Goal: Transaction & Acquisition: Subscribe to service/newsletter

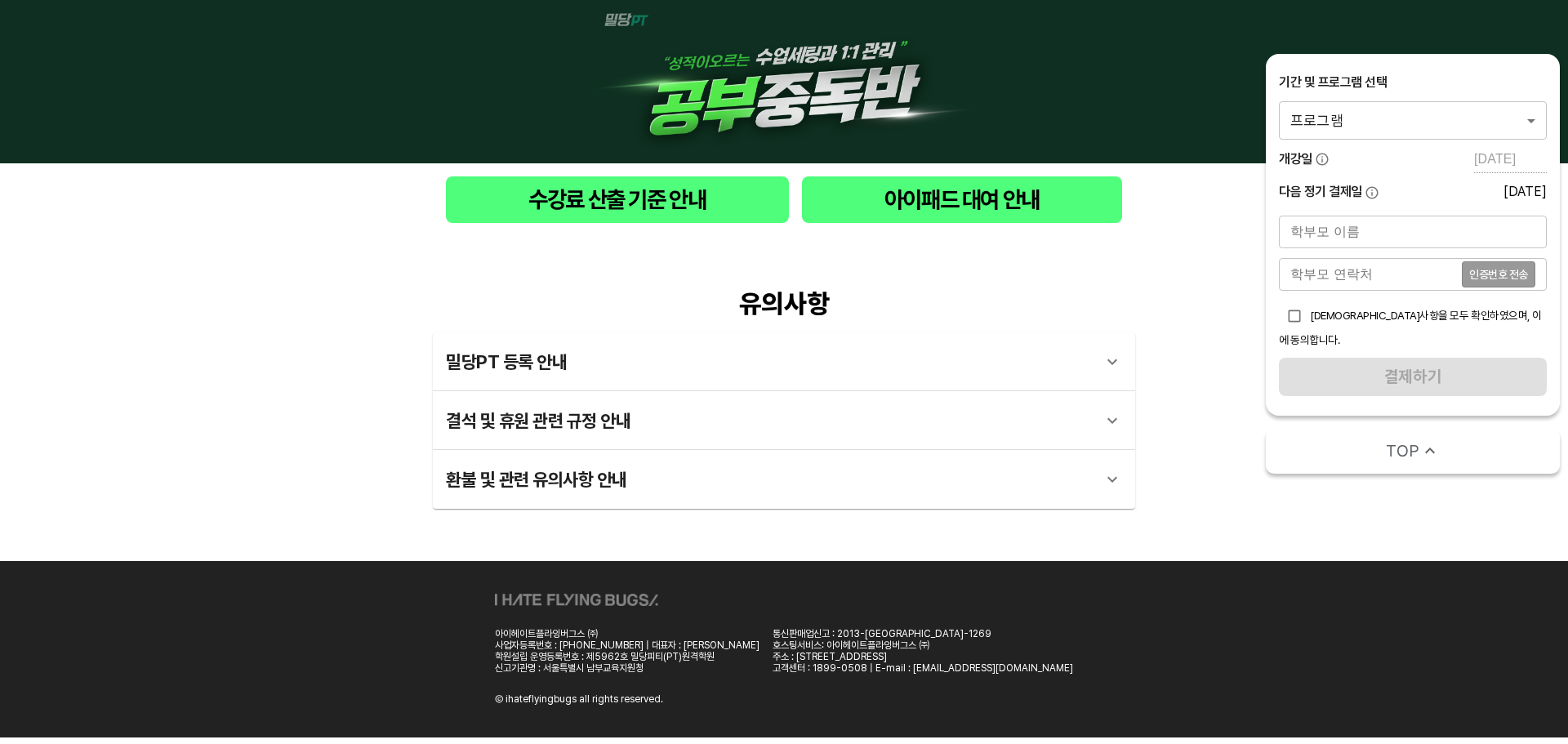
click at [1381, 126] on body "수강료 산출 기준 안내 아이패드 대여 안내 유의사항 밀당PT 등록 안내 1 - 1 . 신규등록 신규등록은 밀당PT 각 과목별 프로그램을 처음 …" at bounding box center [784, 369] width 1568 height 738
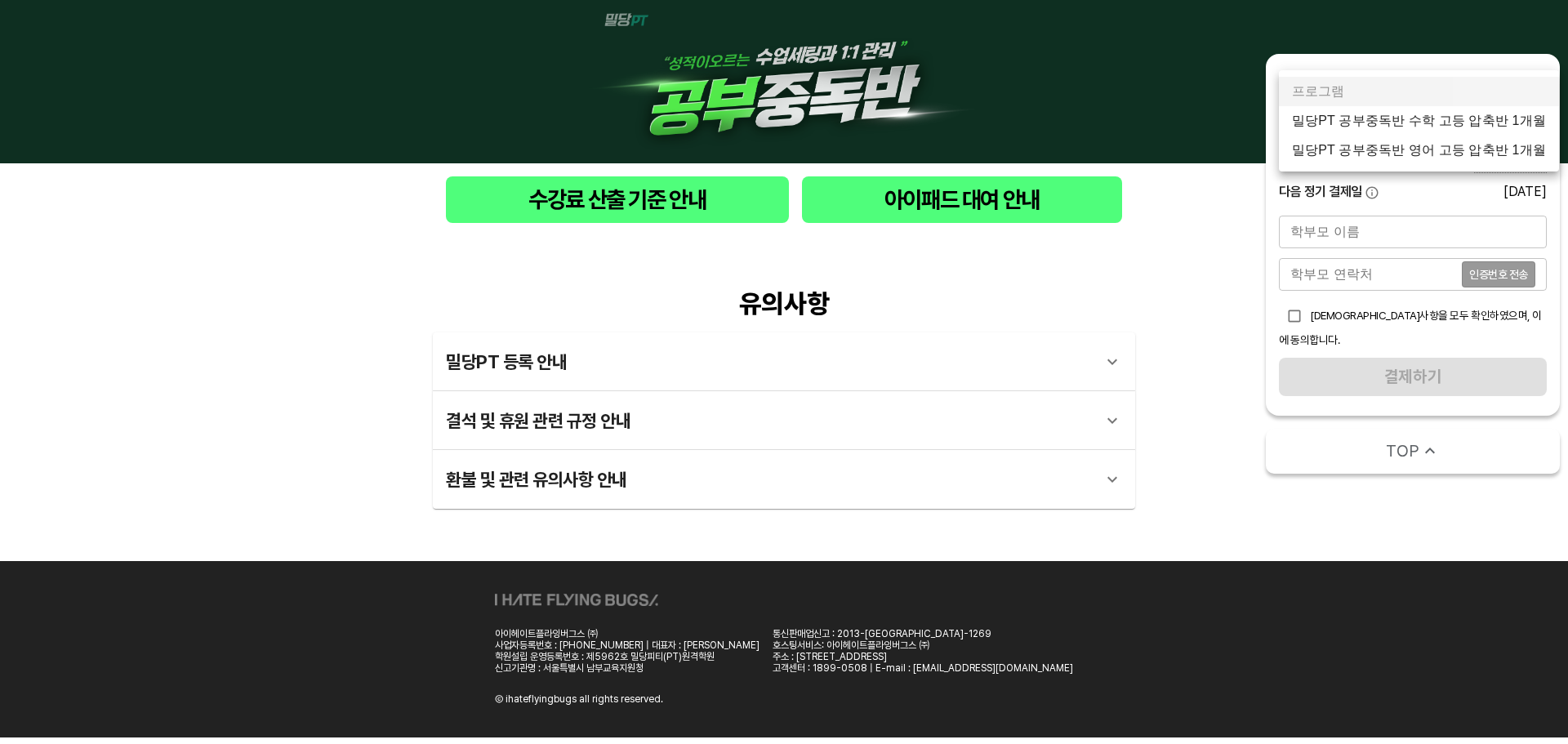
click at [1420, 125] on li "밀당PT 공부중독반 수학 고등 압축반 1개월" at bounding box center [1419, 120] width 280 height 29
click at [1430, 133] on body "수강료 산출 기준 안내 아이패드 대여 안내 유의사항 밀당PT 등록 안내 1 - 1 . 신규등록 신규등록은 밀당PT 각 과목별 프로그램을 처음 …" at bounding box center [784, 369] width 1568 height 738
click at [1442, 128] on li "밀당PT 공부중독반 수학 고등 압축반 1개월" at bounding box center [1419, 120] width 280 height 29
